Goal: Task Accomplishment & Management: Complete application form

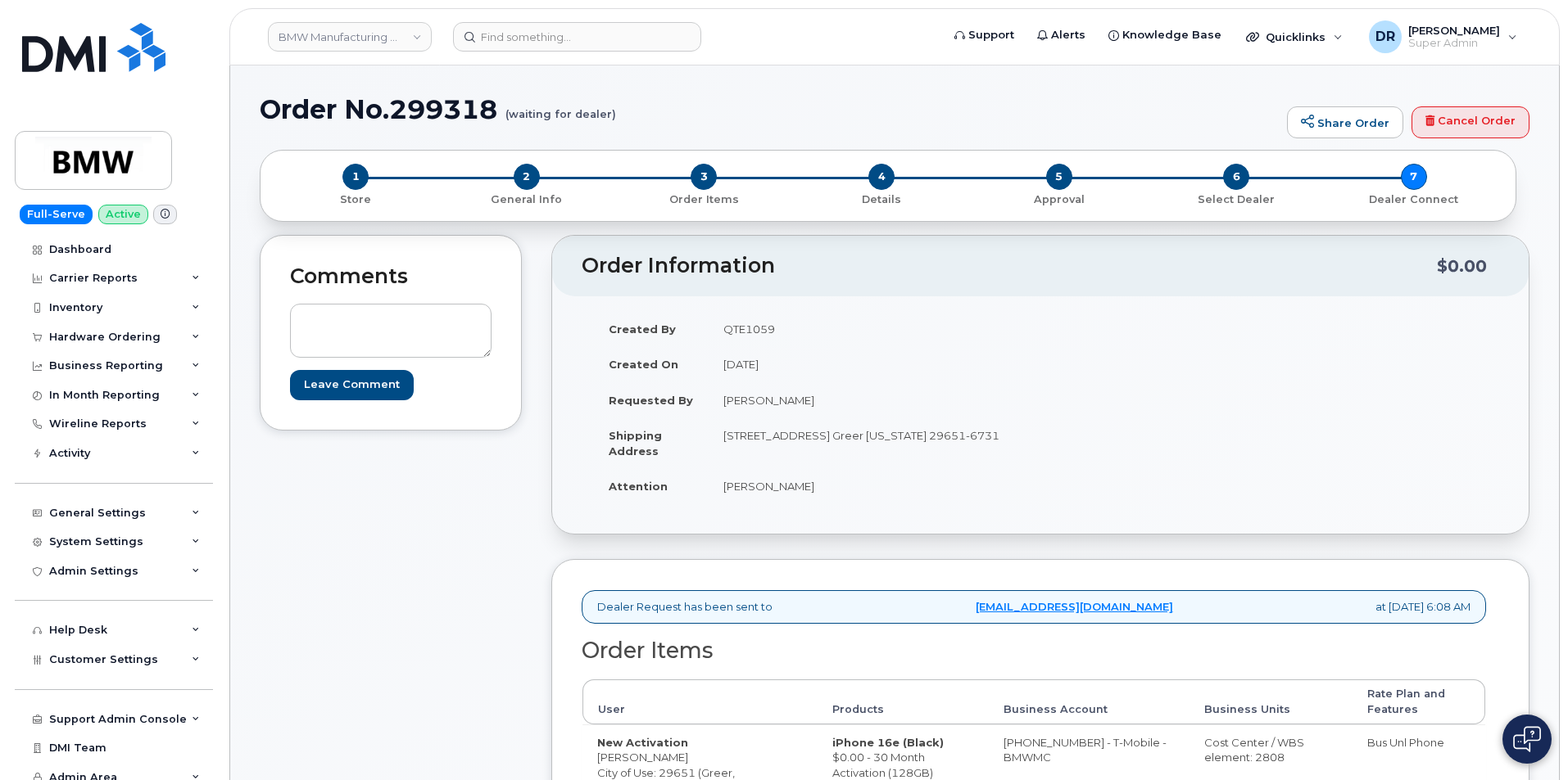
scroll to position [158, 0]
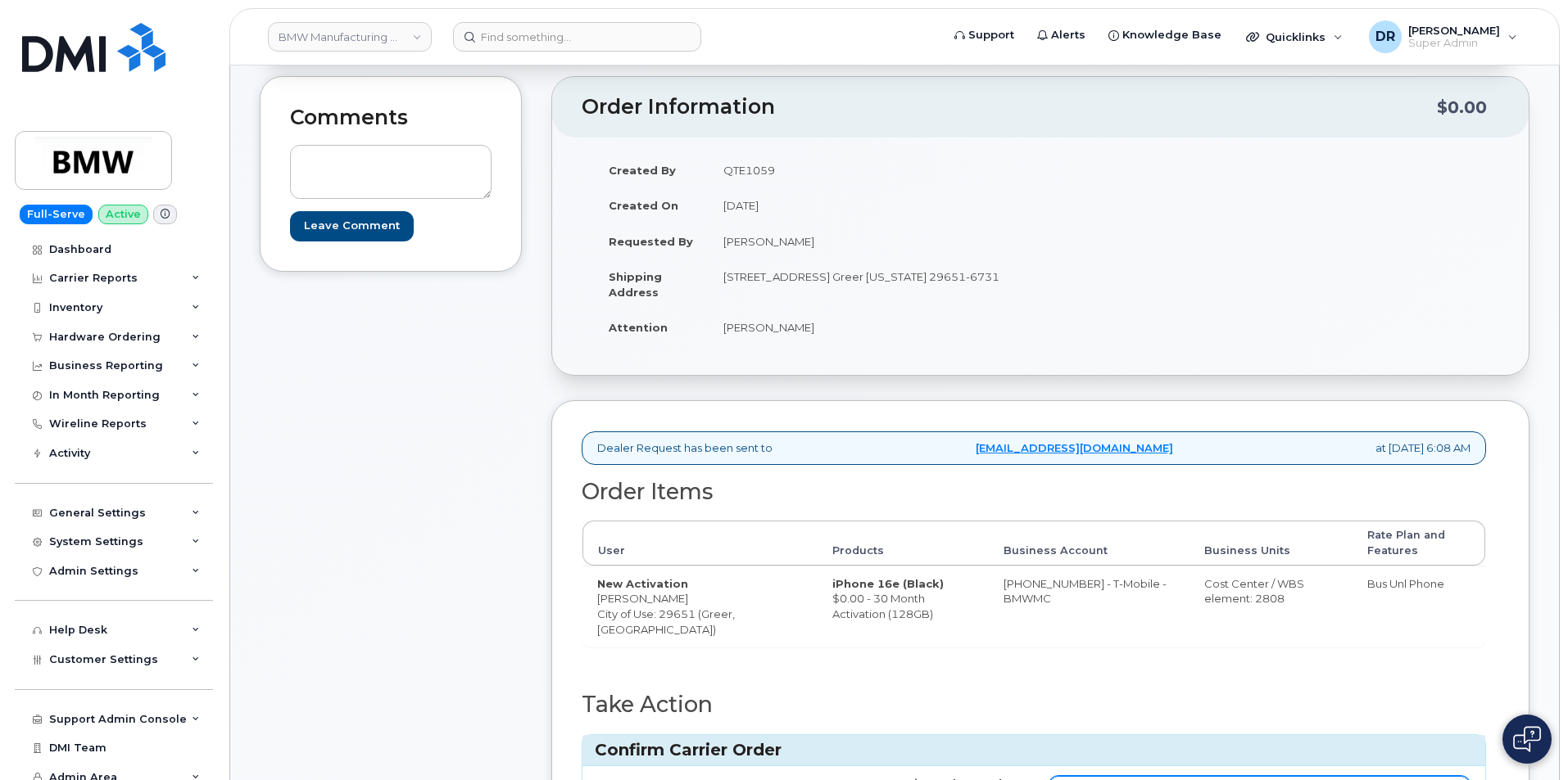
click at [1259, 776] on input "Carrier Order Number" at bounding box center [1259, 790] width 422 height 29
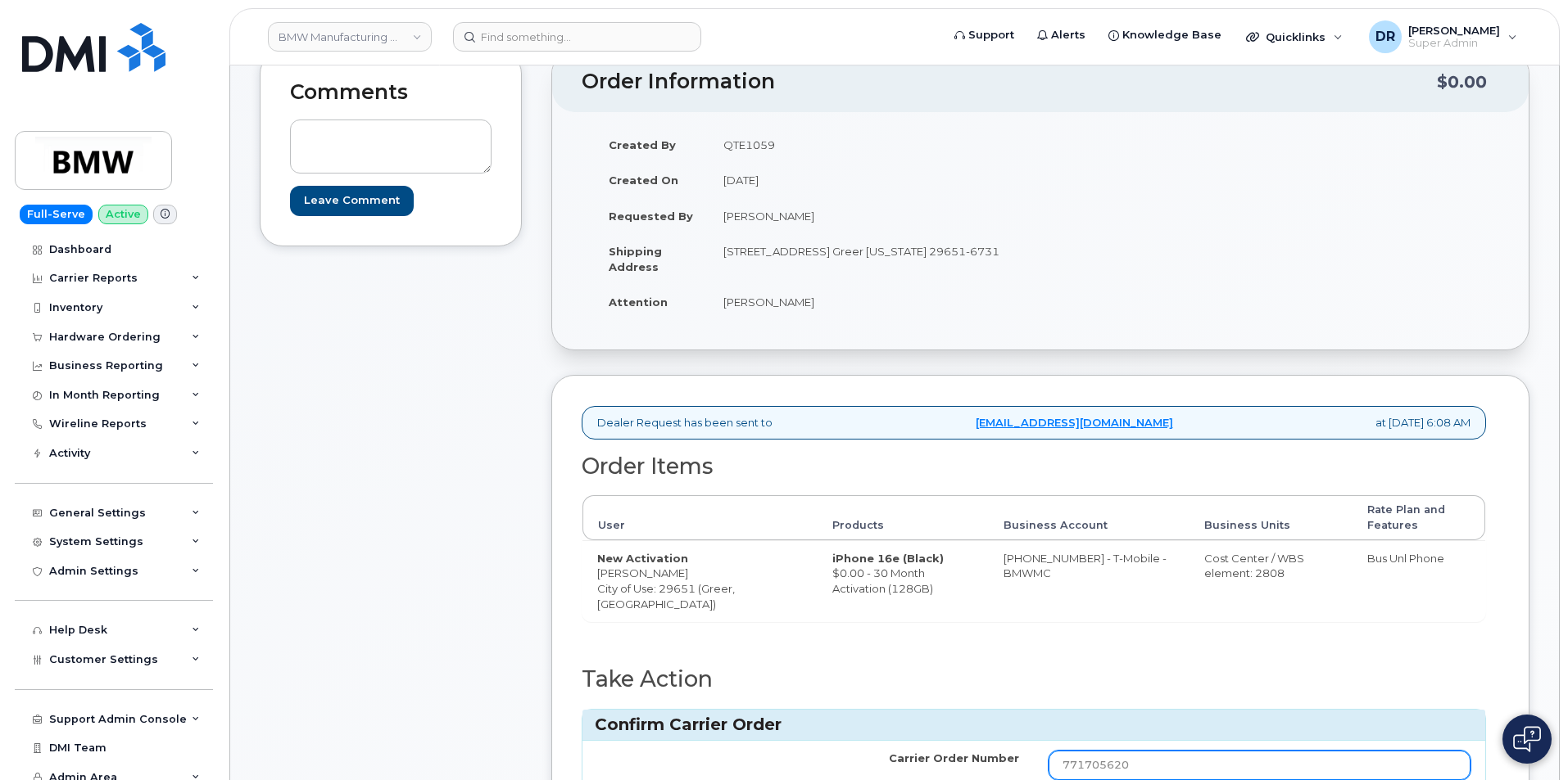
type input "771705620"
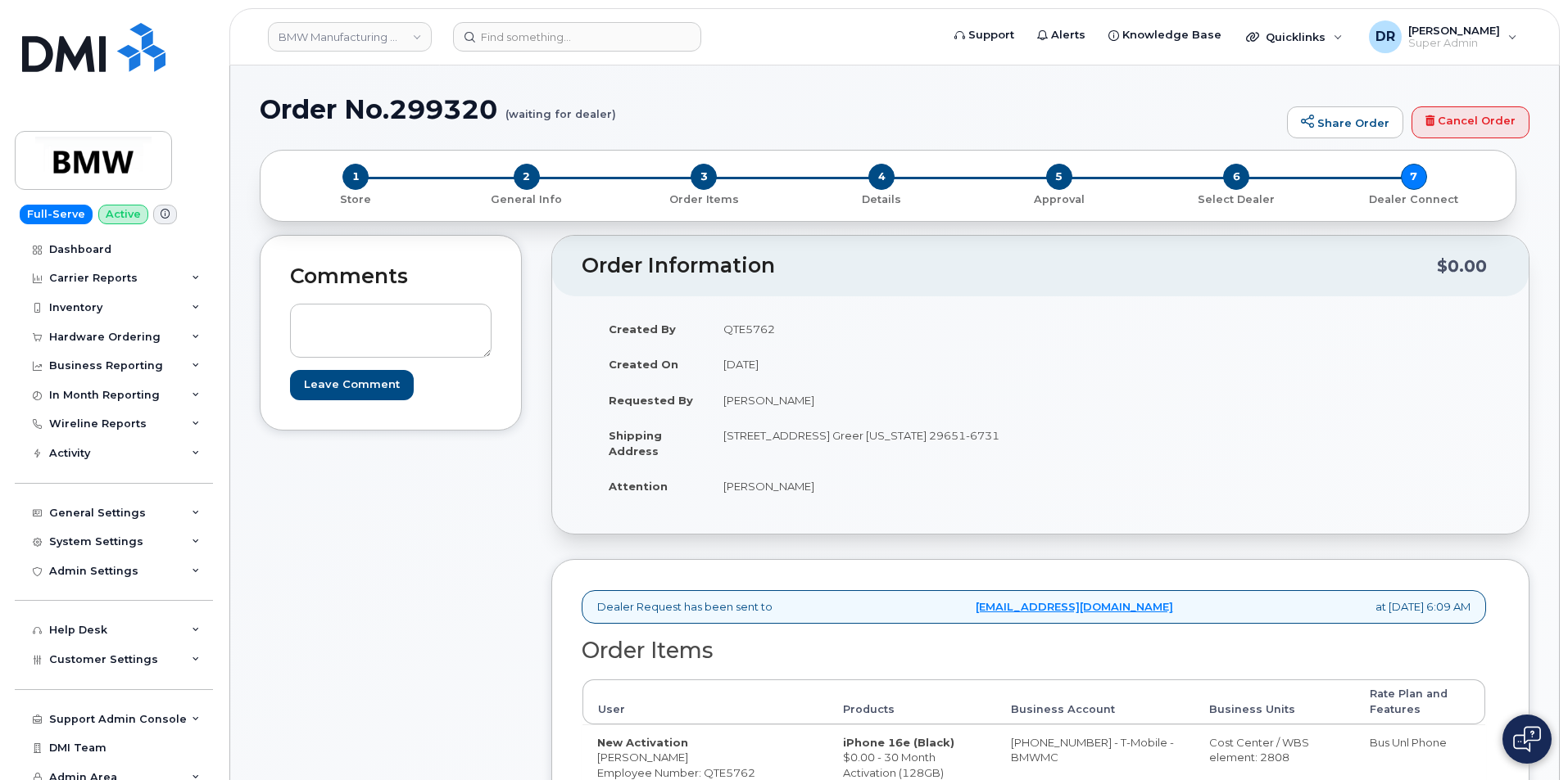
scroll to position [173, 0]
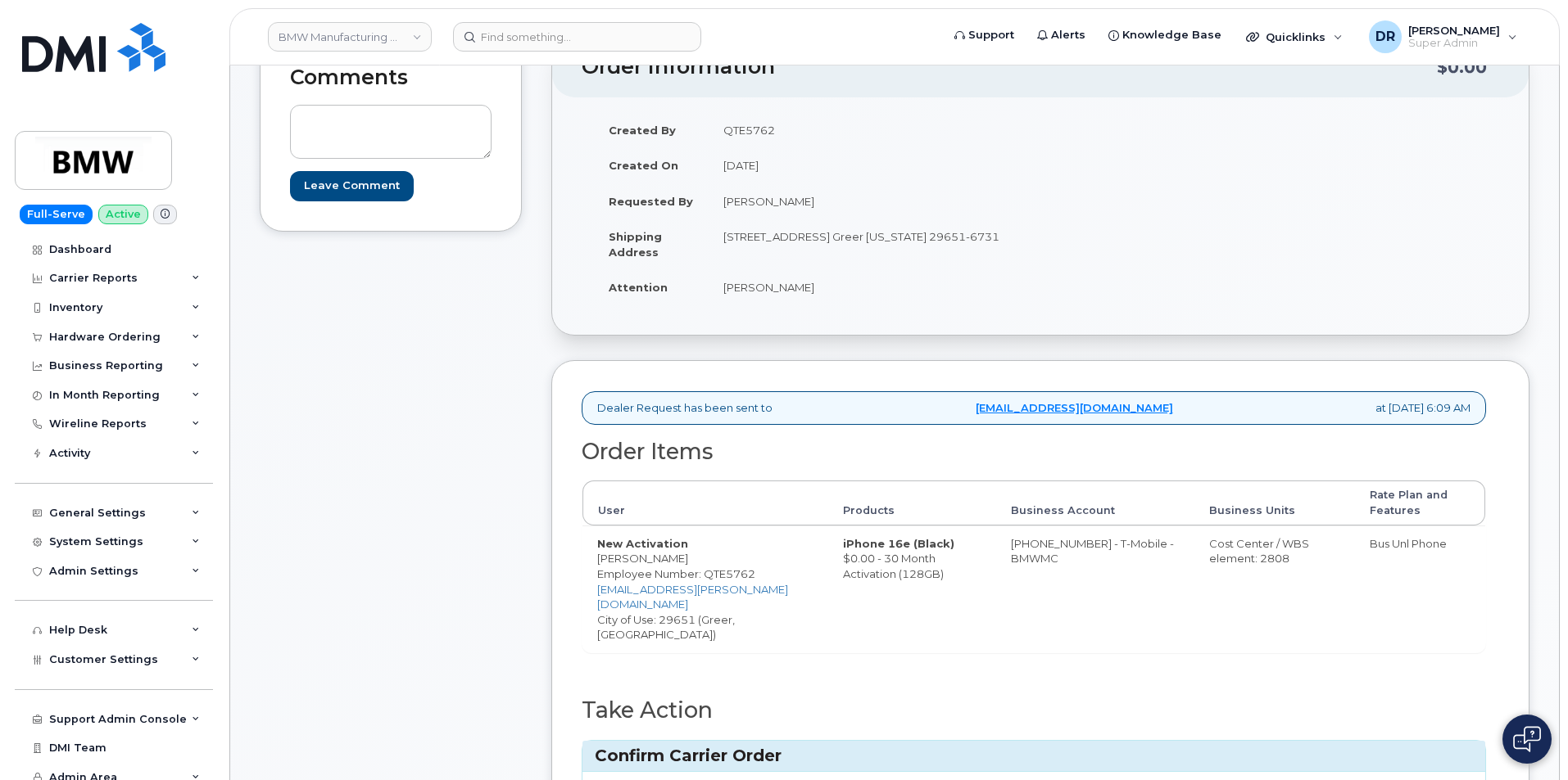
type input "771705679"
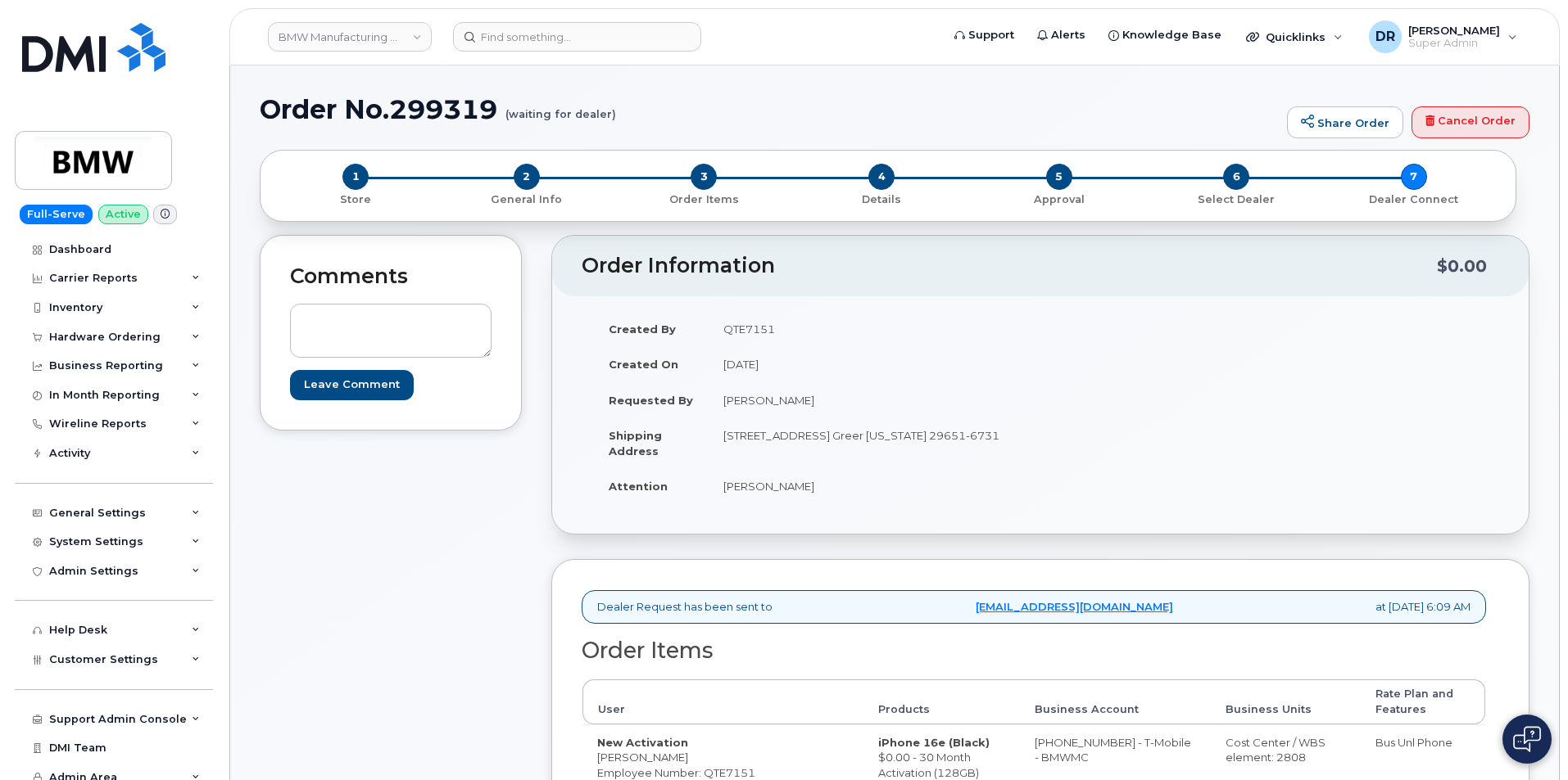
scroll to position [189, 0]
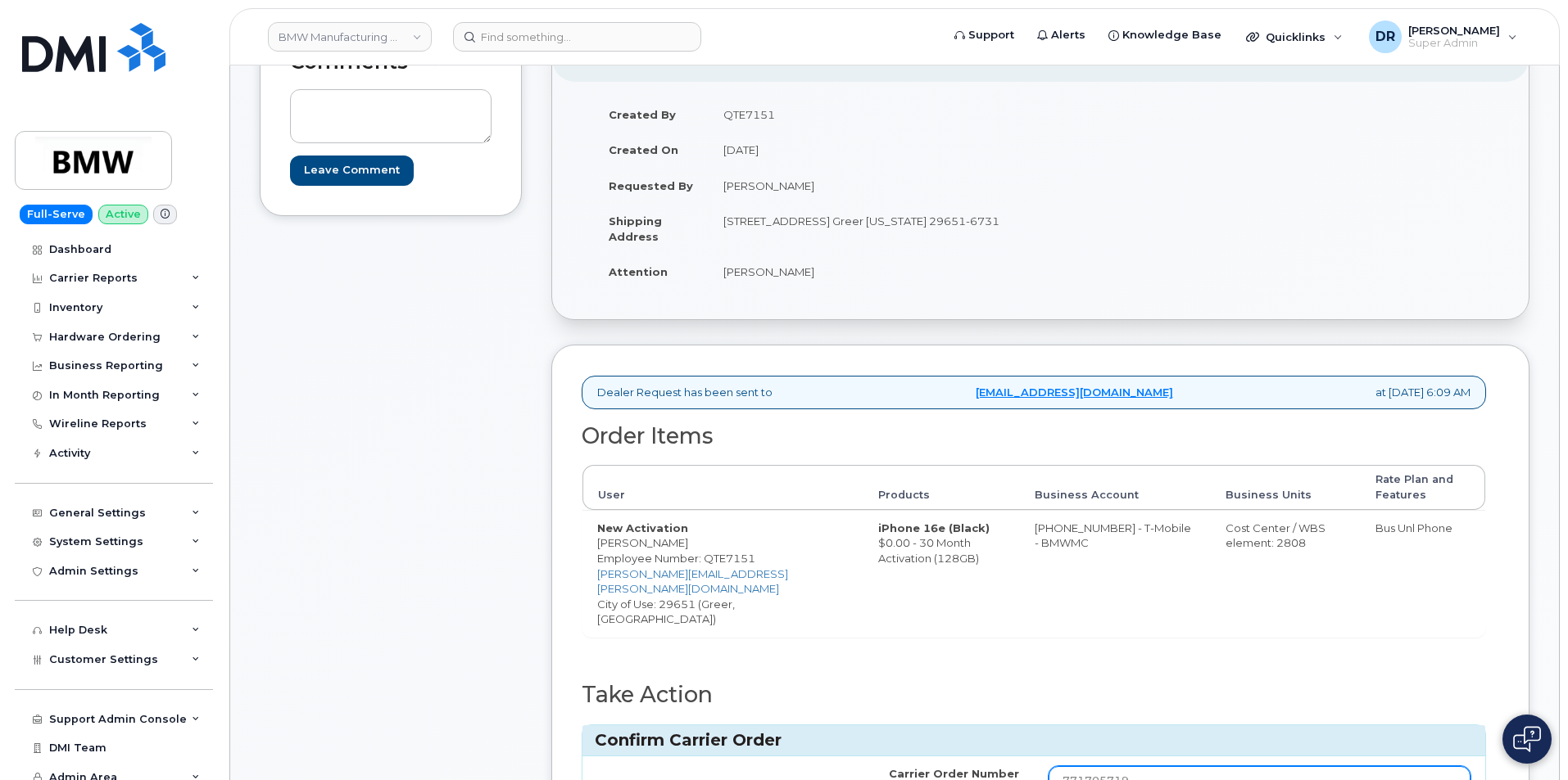
type input "771705719"
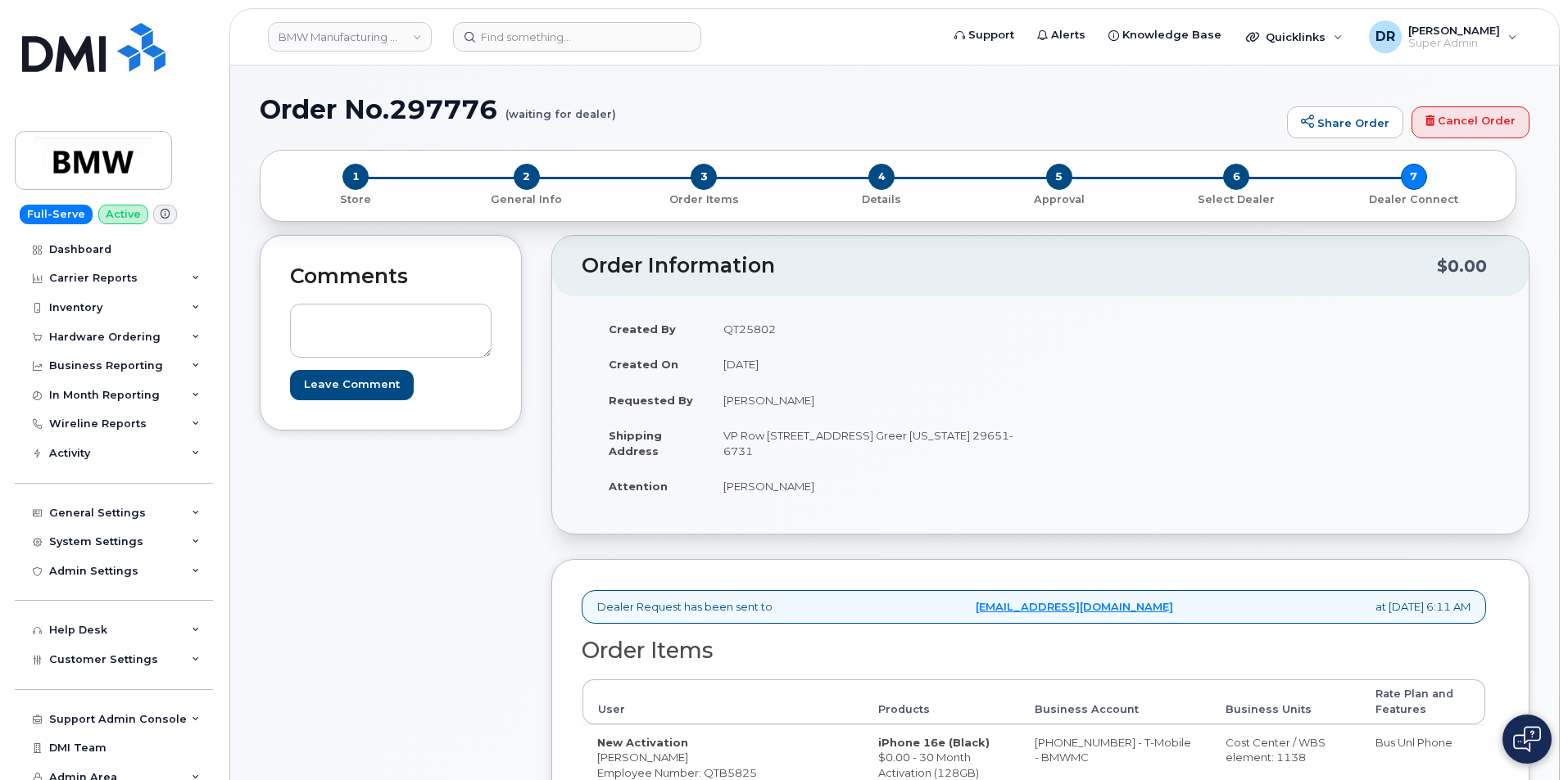
scroll to position [204, 0]
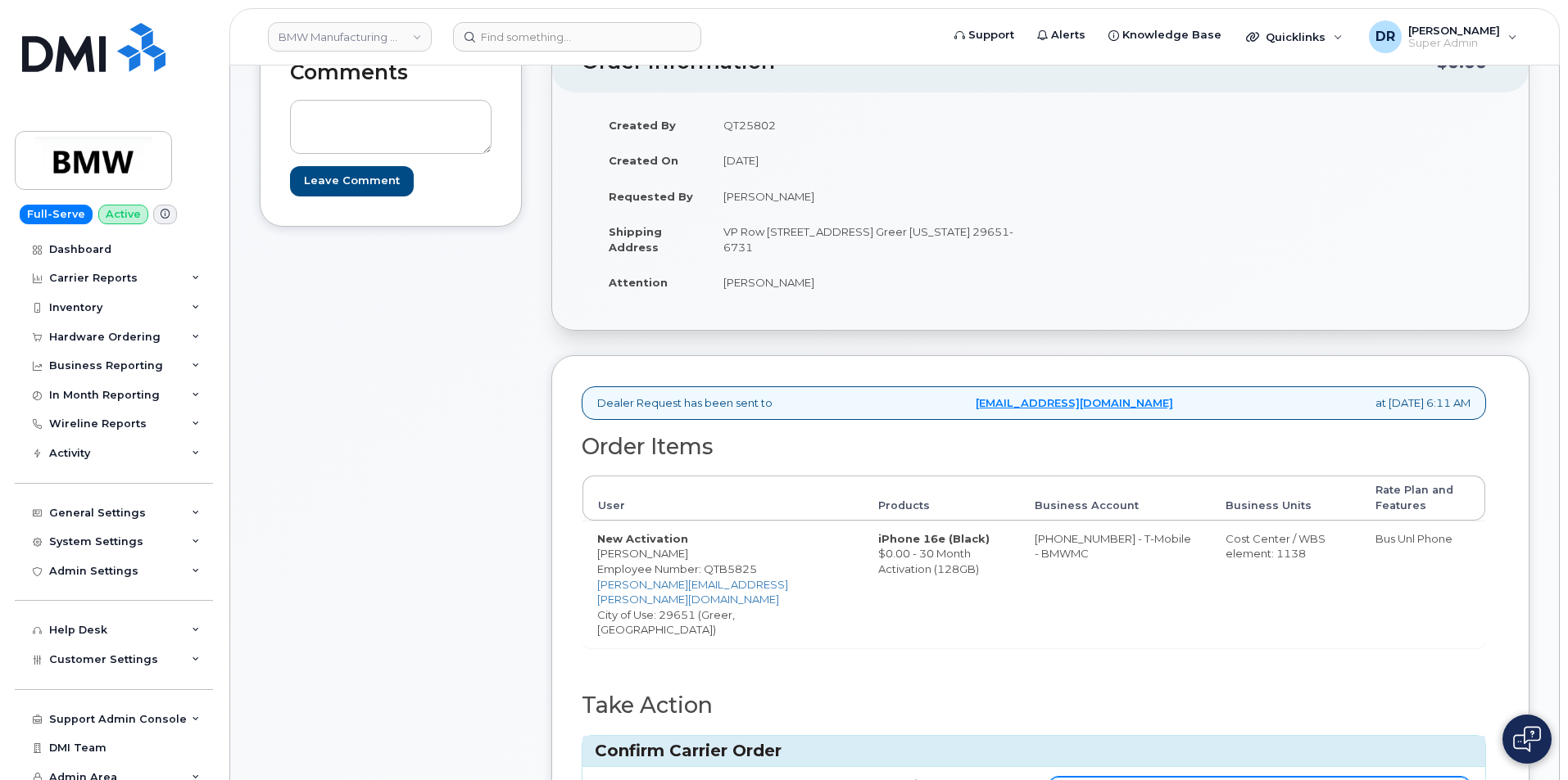
click at [1259, 777] on input "Carrier Order Number" at bounding box center [1259, 791] width 422 height 29
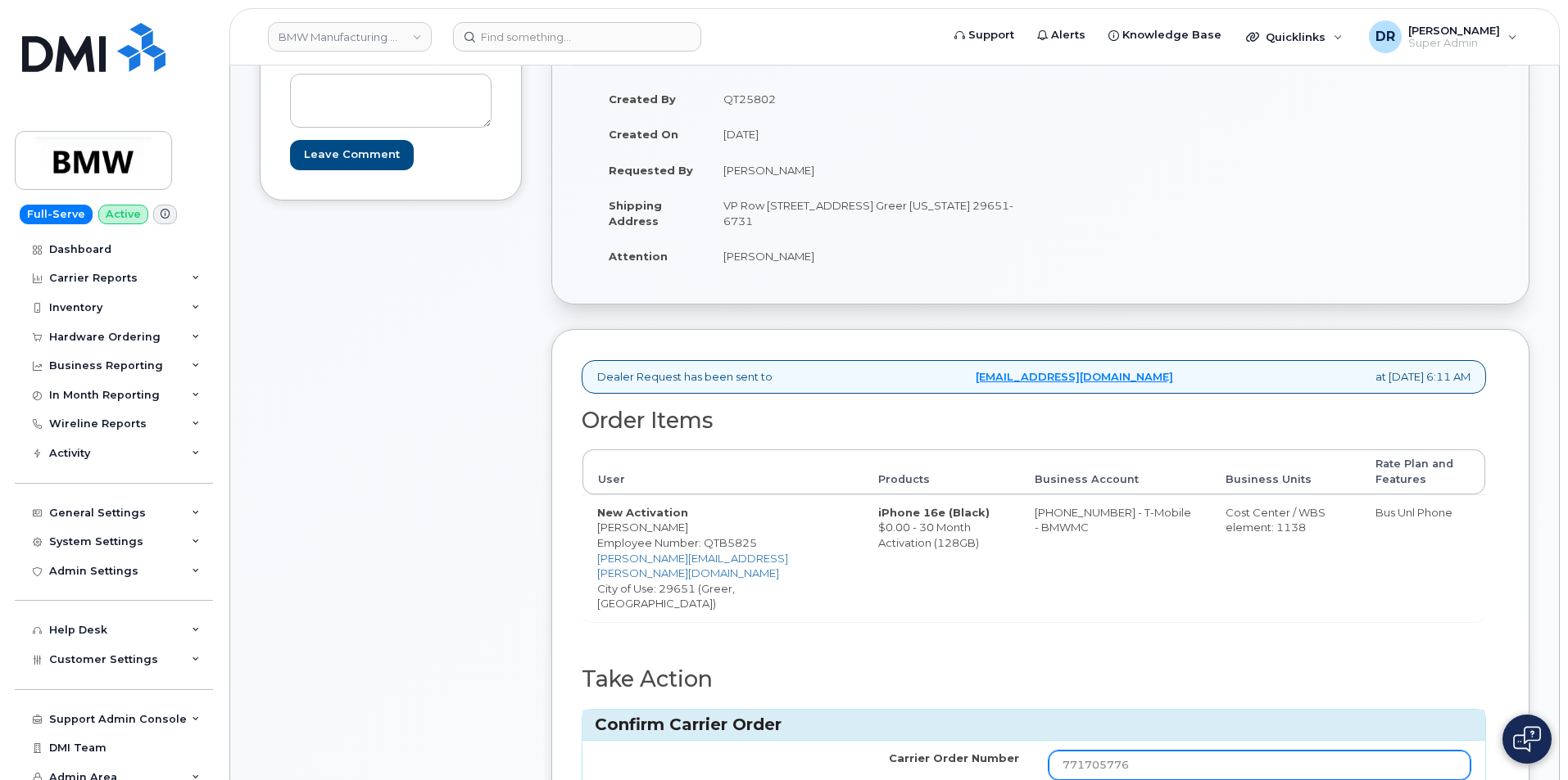
type input "771705776"
